Goal: Navigation & Orientation: Find specific page/section

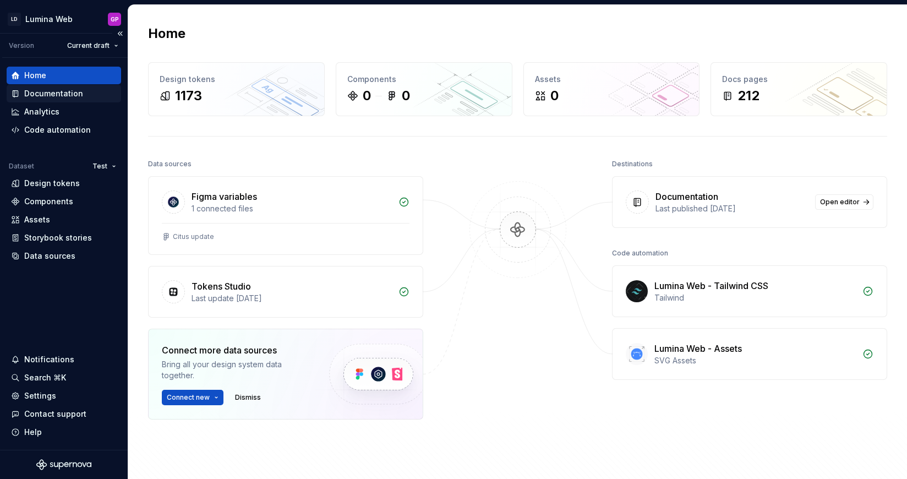
click at [43, 95] on div "Documentation" at bounding box center [53, 93] width 59 height 11
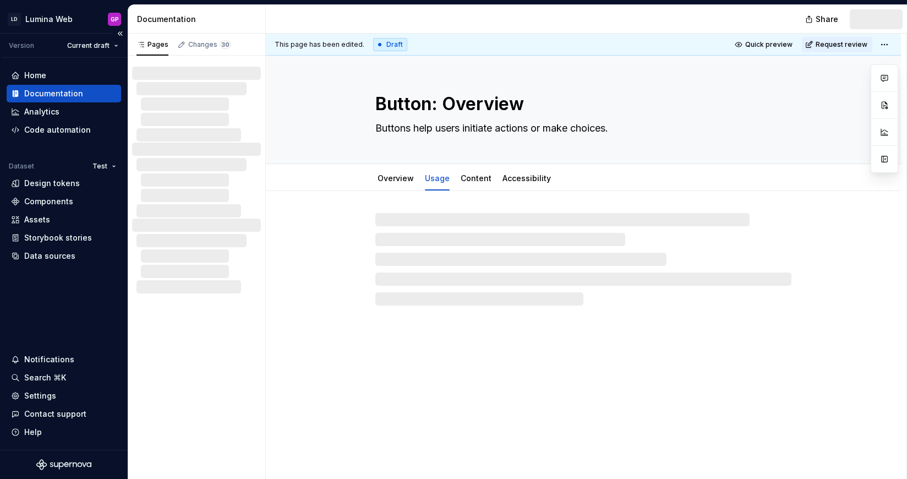
type textarea "*"
type textarea "button"
type textarea "lets users trigger an action"
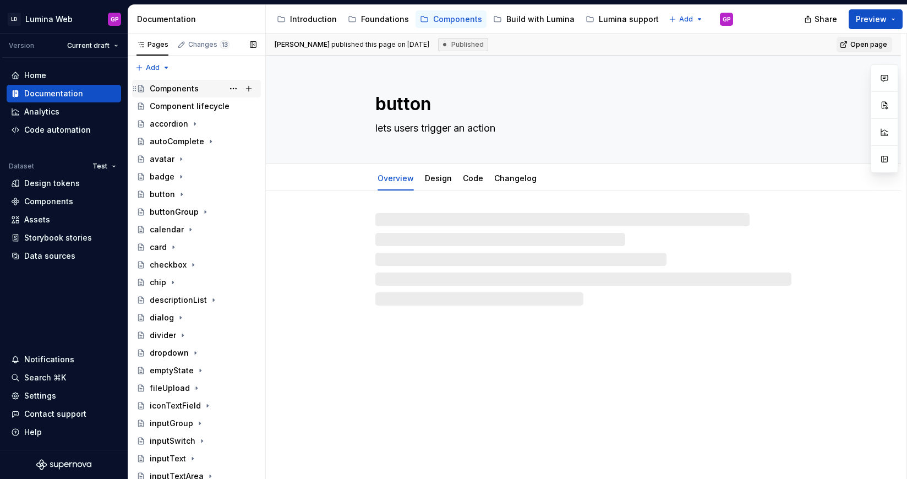
click at [166, 91] on div "Components" at bounding box center [174, 88] width 49 height 11
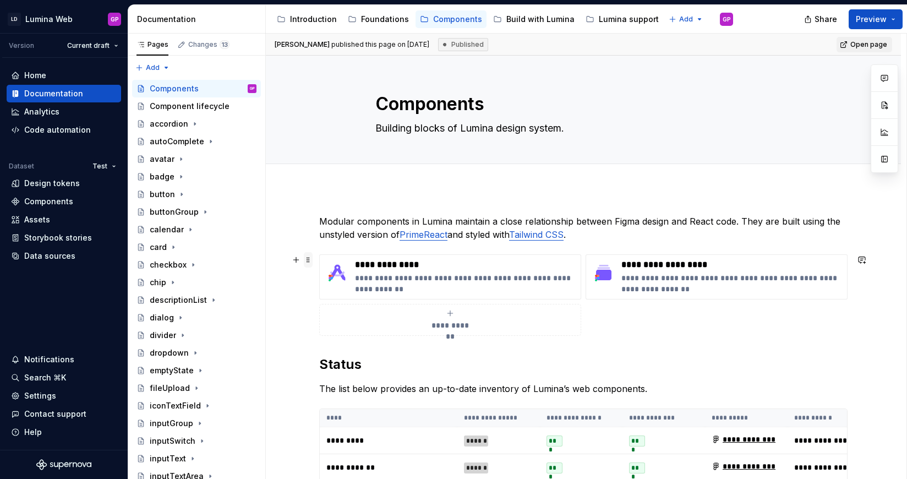
scroll to position [183, 0]
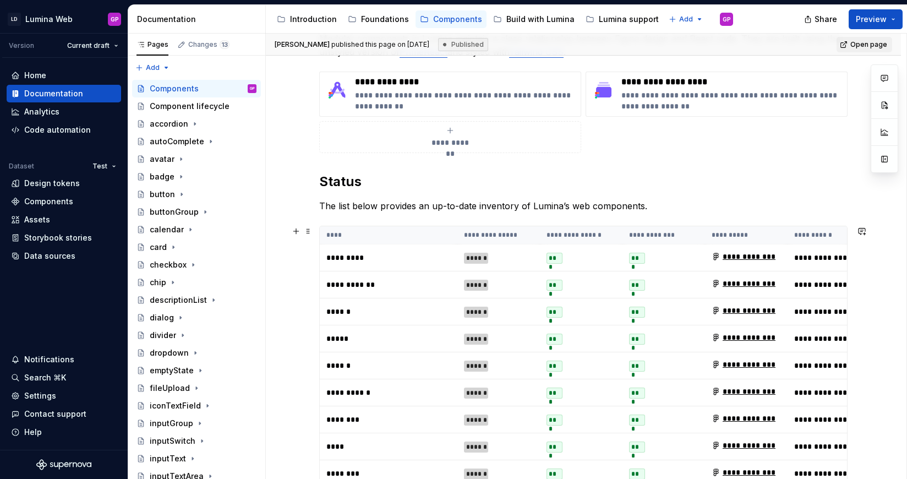
click at [411, 288] on p "**********" at bounding box center [388, 284] width 124 height 11
click at [58, 19] on html "LD Lumina Web GP Version Current draft Home Documentation Analytics Code automa…" at bounding box center [453, 239] width 907 height 479
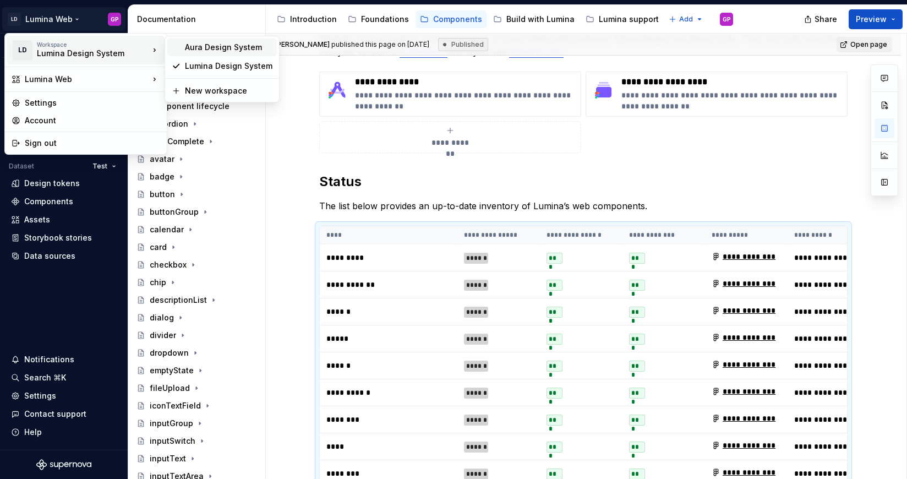
click at [193, 46] on div "Aura Design System" at bounding box center [229, 47] width 88 height 11
type textarea "*"
